Goal: Use online tool/utility

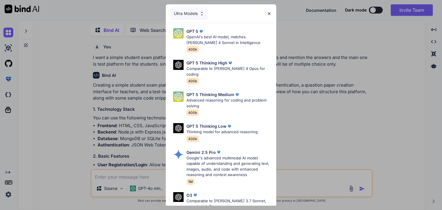
click at [269, 13] on img at bounding box center [269, 13] width 5 height 5
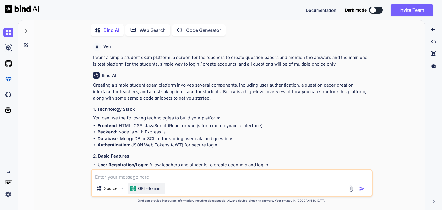
click at [148, 188] on p "GPT-4o min.." at bounding box center [150, 189] width 24 height 6
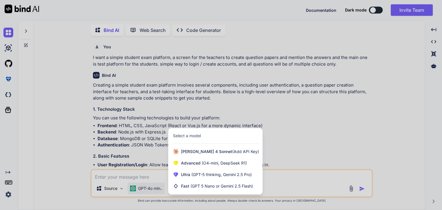
click at [178, 75] on div at bounding box center [221, 105] width 442 height 210
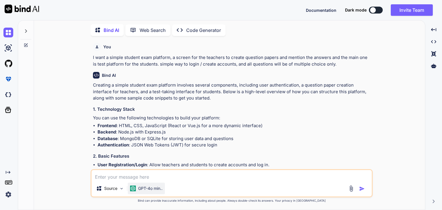
click at [152, 187] on p "GPT-4o min.." at bounding box center [150, 189] width 24 height 6
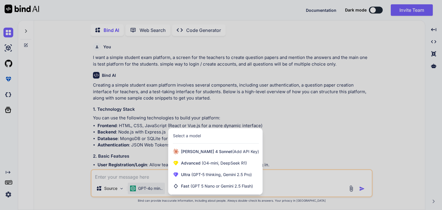
click at [115, 188] on div at bounding box center [221, 105] width 442 height 210
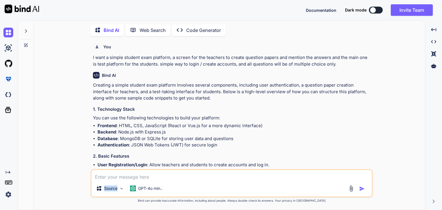
click at [115, 188] on p "Source" at bounding box center [110, 189] width 13 height 6
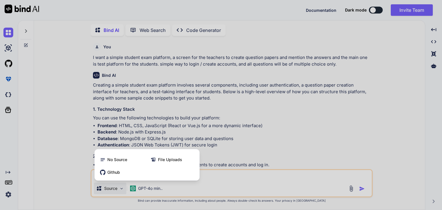
click at [222, 102] on div at bounding box center [221, 105] width 442 height 210
type textarea "x"
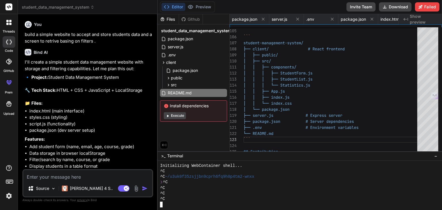
scroll to position [5, 0]
